Goal: Task Accomplishment & Management: Complete application form

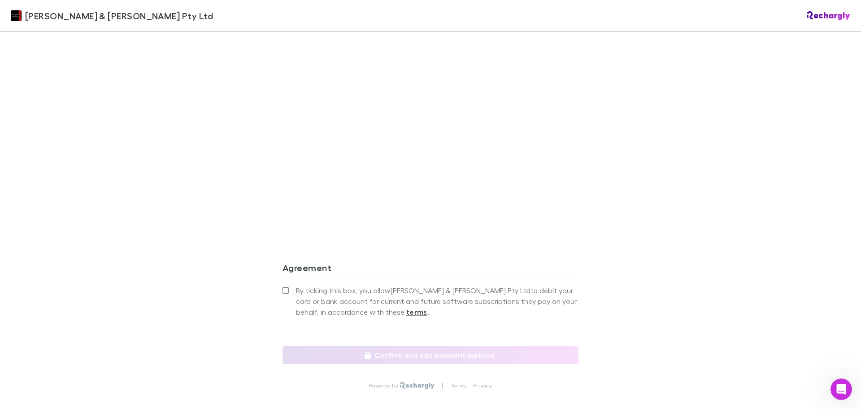
scroll to position [751, 0]
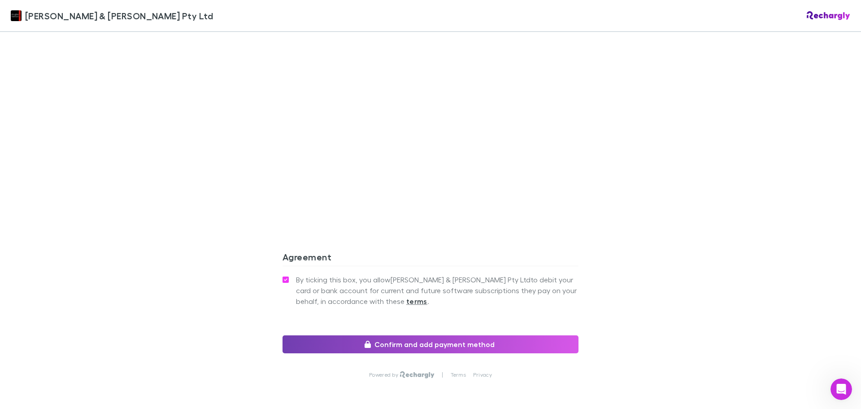
click at [439, 335] on button "Confirm and add payment method" at bounding box center [431, 344] width 296 height 18
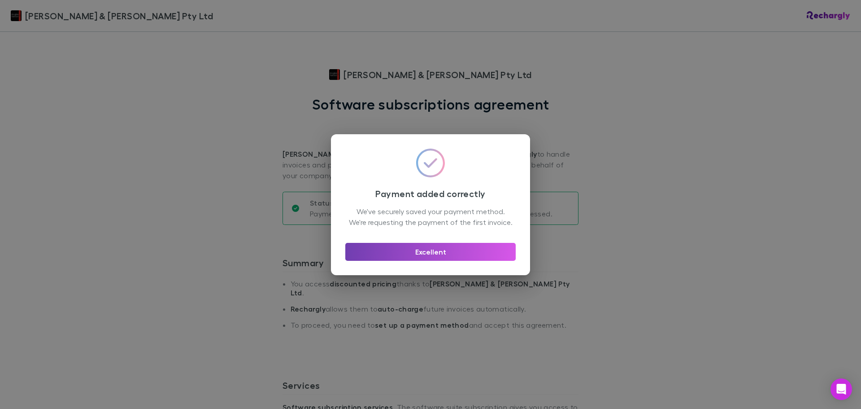
click at [457, 256] on button "Excellent" at bounding box center [430, 252] width 170 height 18
